Goal: Information Seeking & Learning: Learn about a topic

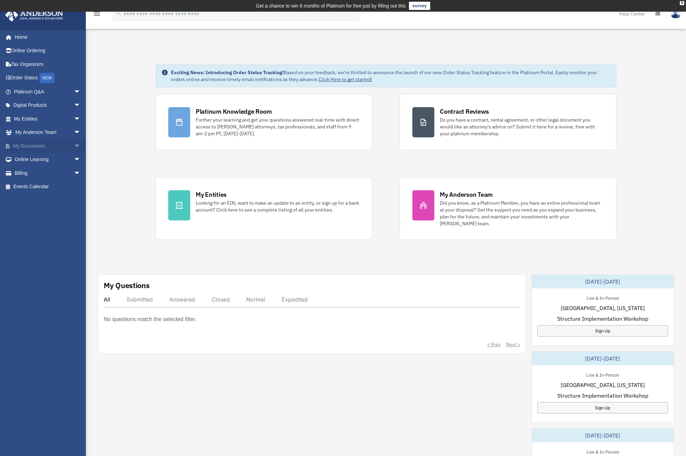
click at [36, 146] on link "My Documents arrow_drop_down" at bounding box center [48, 146] width 86 height 14
click at [74, 145] on span "arrow_drop_down" at bounding box center [81, 146] width 14 height 14
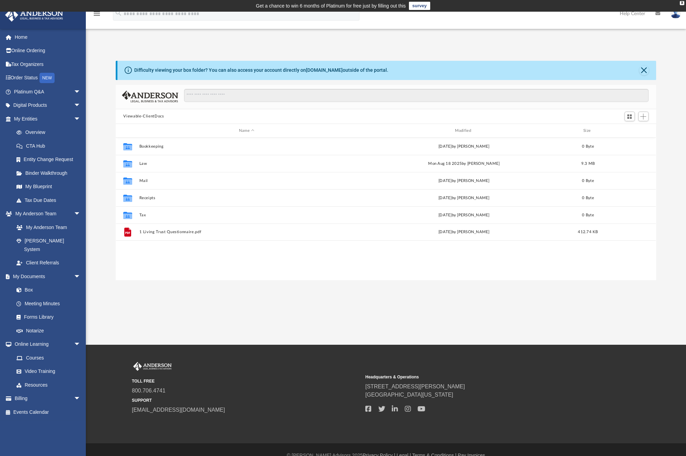
scroll to position [151, 535]
click at [40, 324] on link "Notarize" at bounding box center [50, 331] width 81 height 14
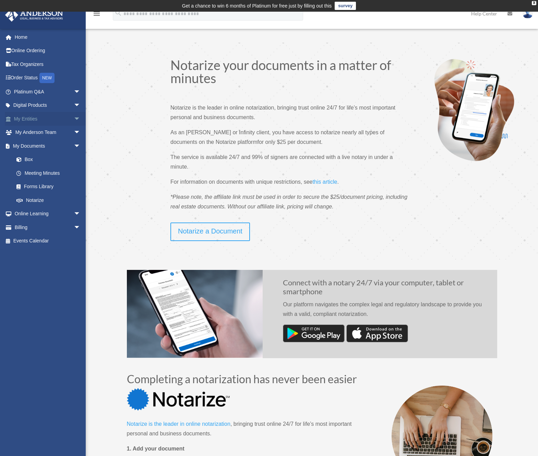
click at [10, 118] on span at bounding box center [12, 119] width 4 height 5
click at [74, 118] on span "arrow_drop_down" at bounding box center [81, 119] width 14 height 14
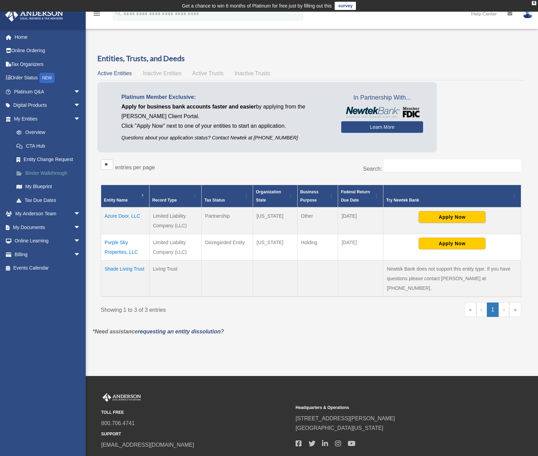
click at [54, 172] on link "Binder Walkthrough" at bounding box center [50, 173] width 81 height 14
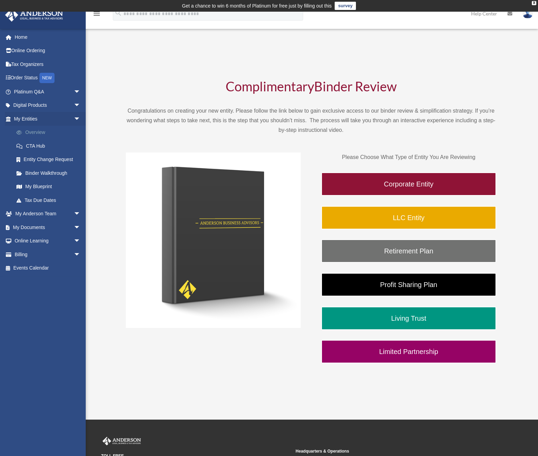
click at [35, 132] on link "Overview" at bounding box center [50, 133] width 81 height 14
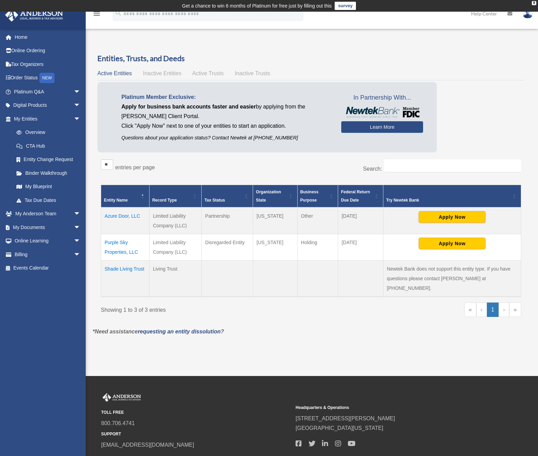
click at [117, 214] on td "Azure Door, LLC" at bounding box center [125, 220] width 48 height 27
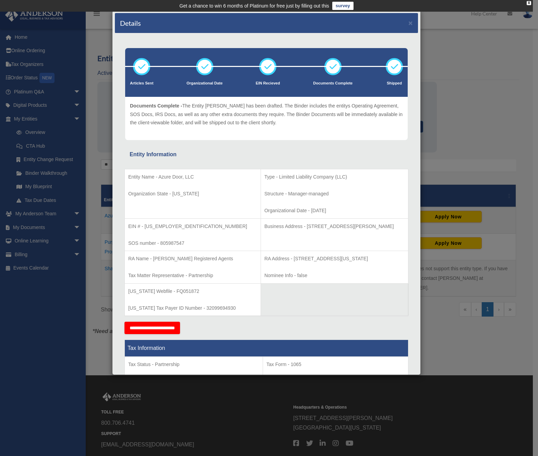
click at [403, 24] on div "Details ×" at bounding box center [266, 23] width 303 height 20
click at [409, 23] on button "×" at bounding box center [411, 22] width 4 height 7
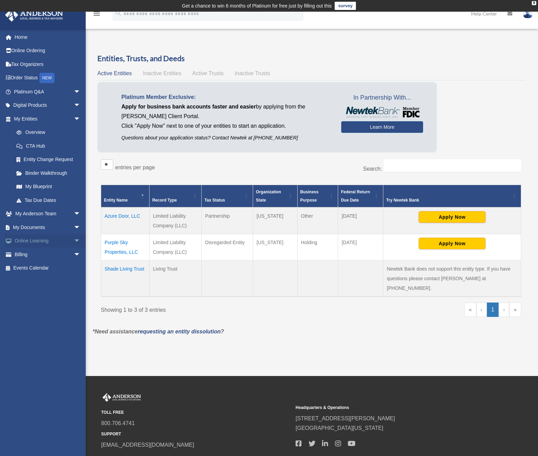
click at [43, 242] on link "Online Learning arrow_drop_down" at bounding box center [48, 241] width 86 height 14
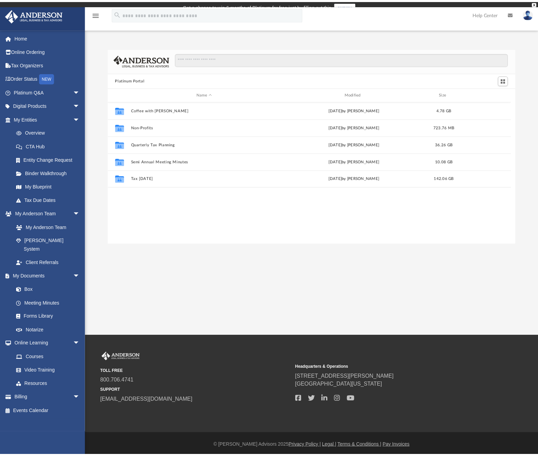
scroll to position [5, 5]
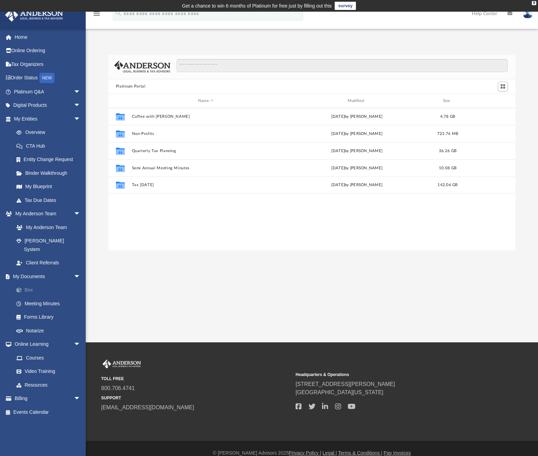
click at [22, 288] on span at bounding box center [22, 290] width 4 height 5
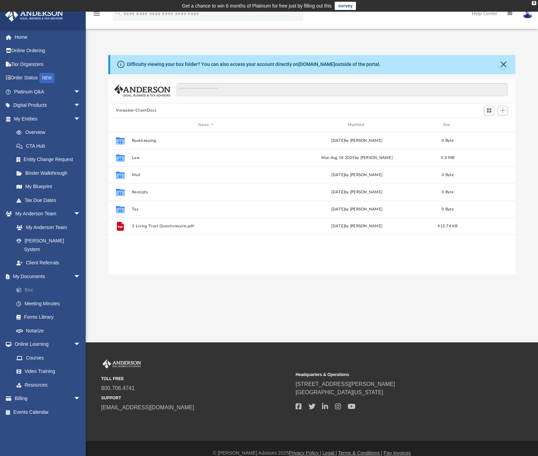
scroll to position [151, 402]
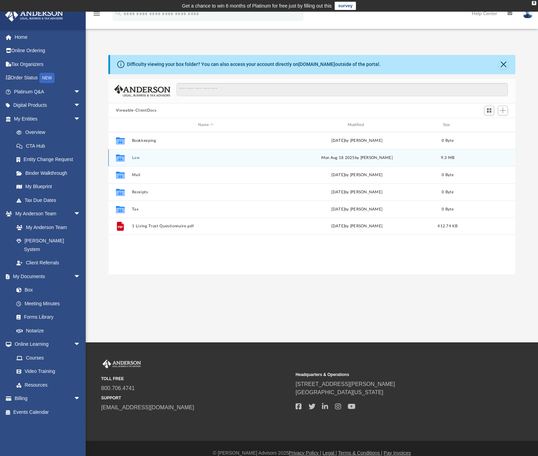
click at [122, 156] on icon "grid" at bounding box center [120, 158] width 9 height 5
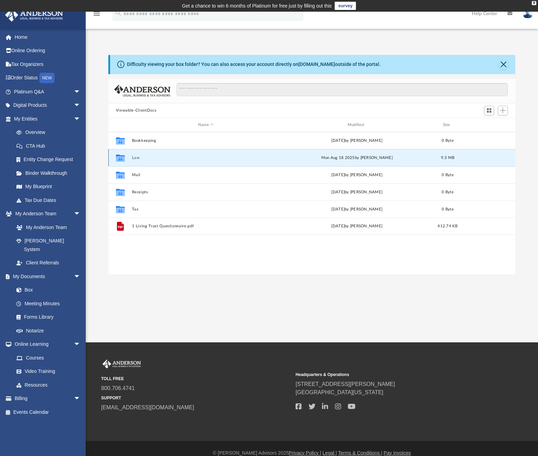
click at [122, 156] on icon "grid" at bounding box center [120, 158] width 9 height 5
click at [336, 158] on div "[DATE] by [PERSON_NAME]" at bounding box center [357, 158] width 148 height 6
click at [121, 157] on icon "grid" at bounding box center [120, 157] width 9 height 7
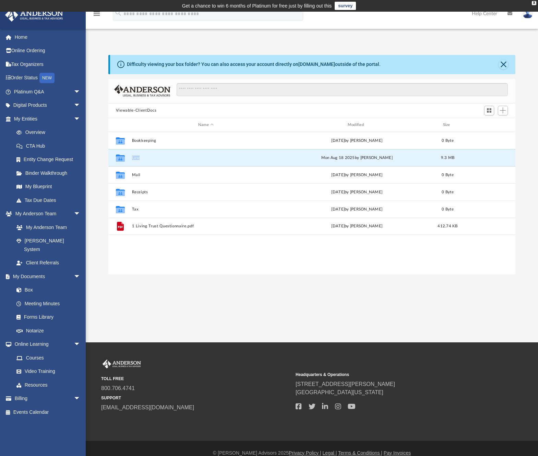
click at [130, 109] on button "Viewable-ClientDocs" at bounding box center [136, 110] width 40 height 6
click at [118, 156] on icon "grid" at bounding box center [120, 158] width 9 height 5
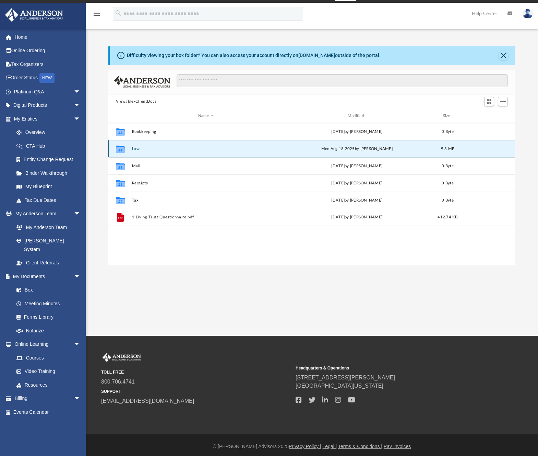
scroll to position [0, 0]
